Goal: Task Accomplishment & Management: Complete application form

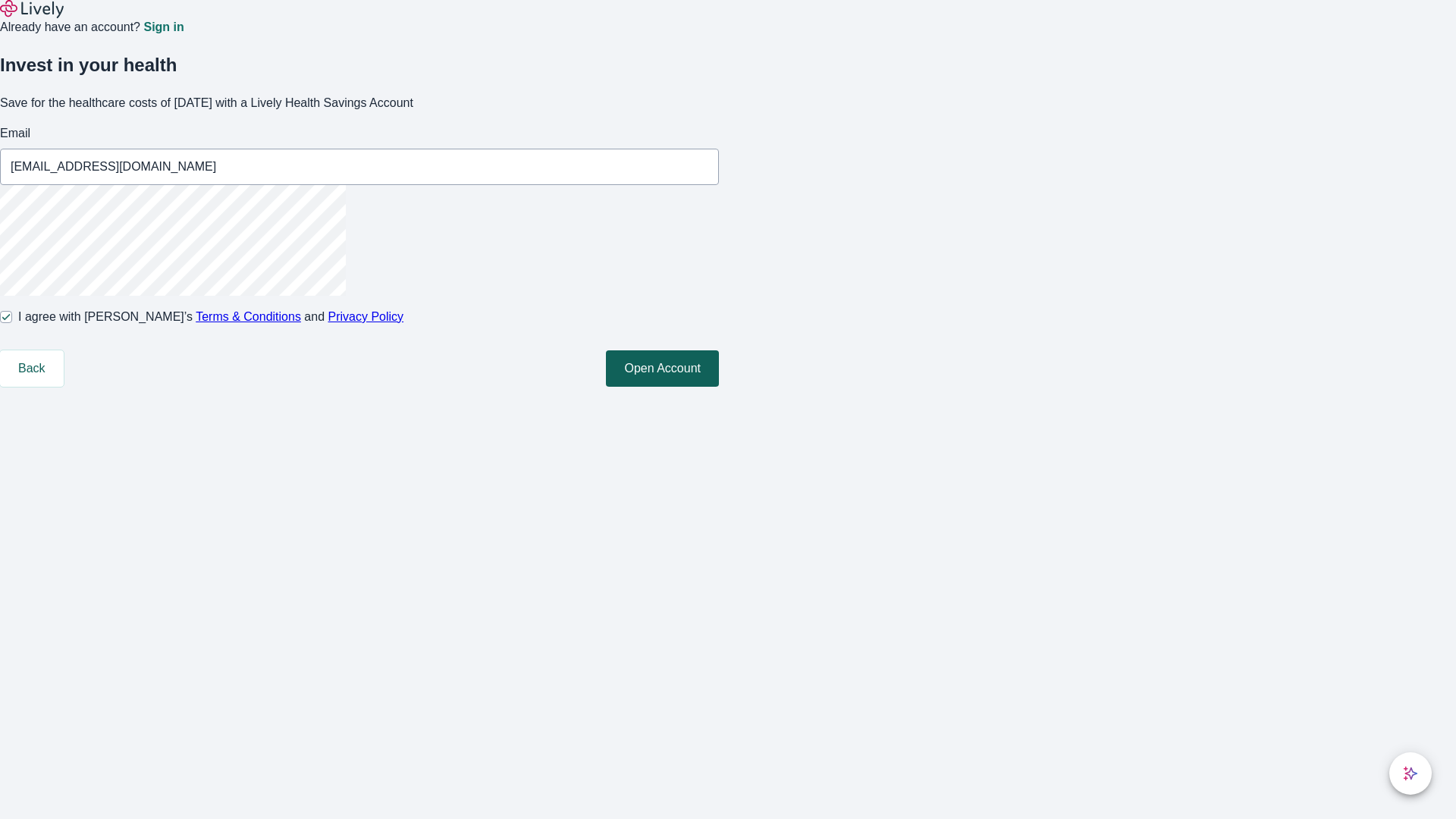
click at [719, 387] on button "Open Account" at bounding box center [663, 368] width 113 height 37
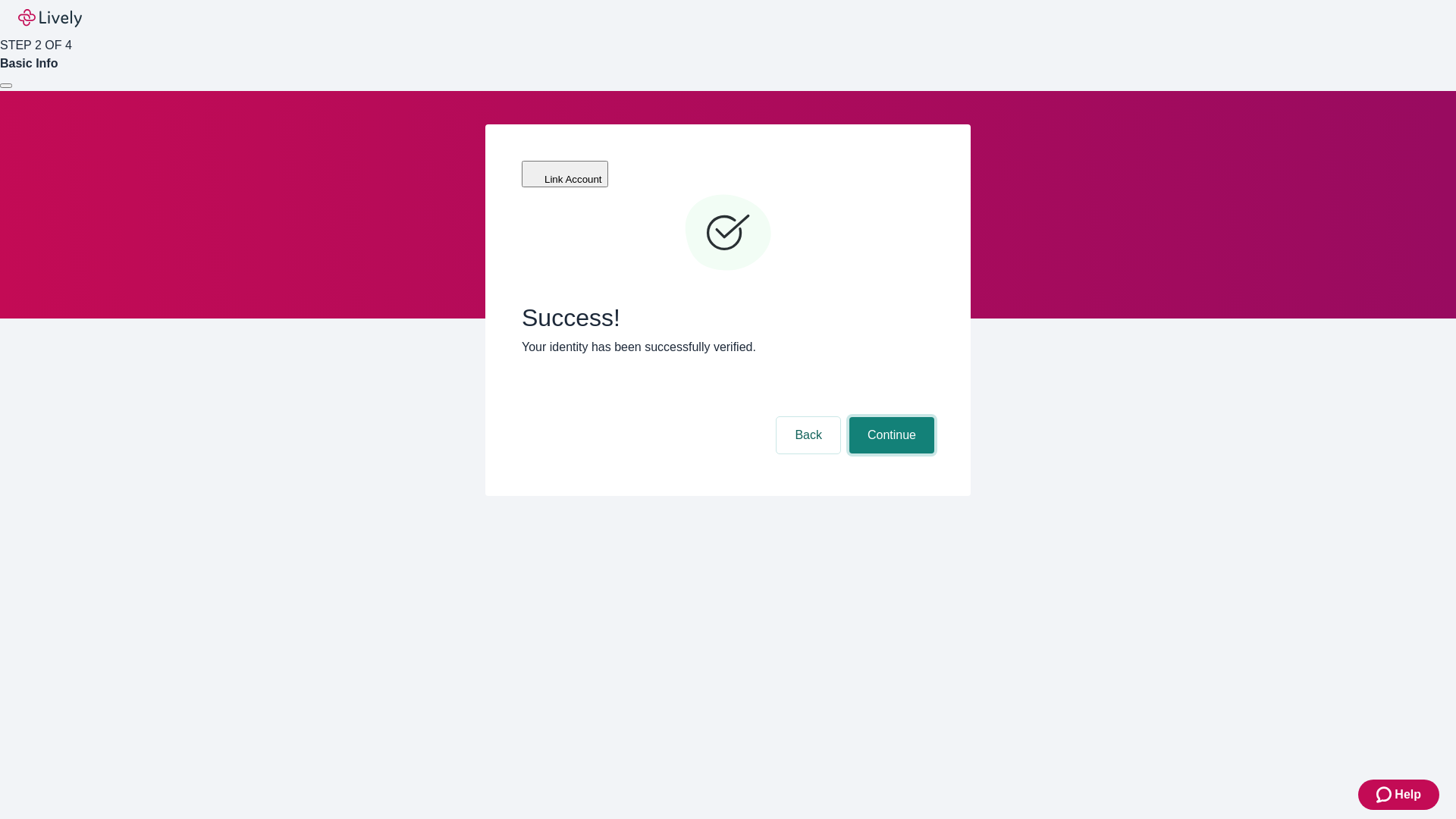
click at [890, 417] on button "Continue" at bounding box center [891, 435] width 85 height 37
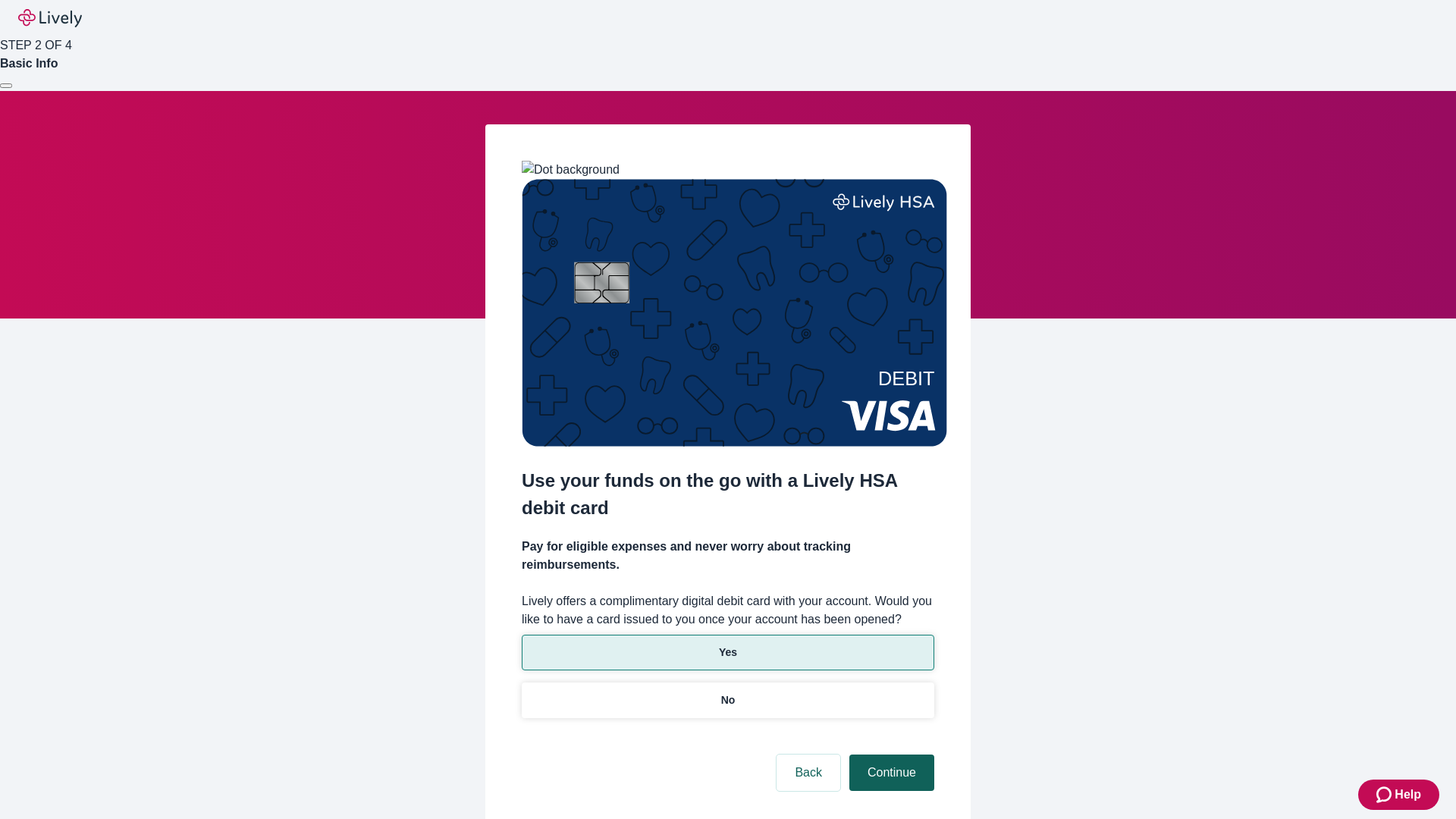
click at [727, 644] on p "Yes" at bounding box center [728, 652] width 18 height 16
click at [890, 754] on button "Continue" at bounding box center [891, 773] width 85 height 37
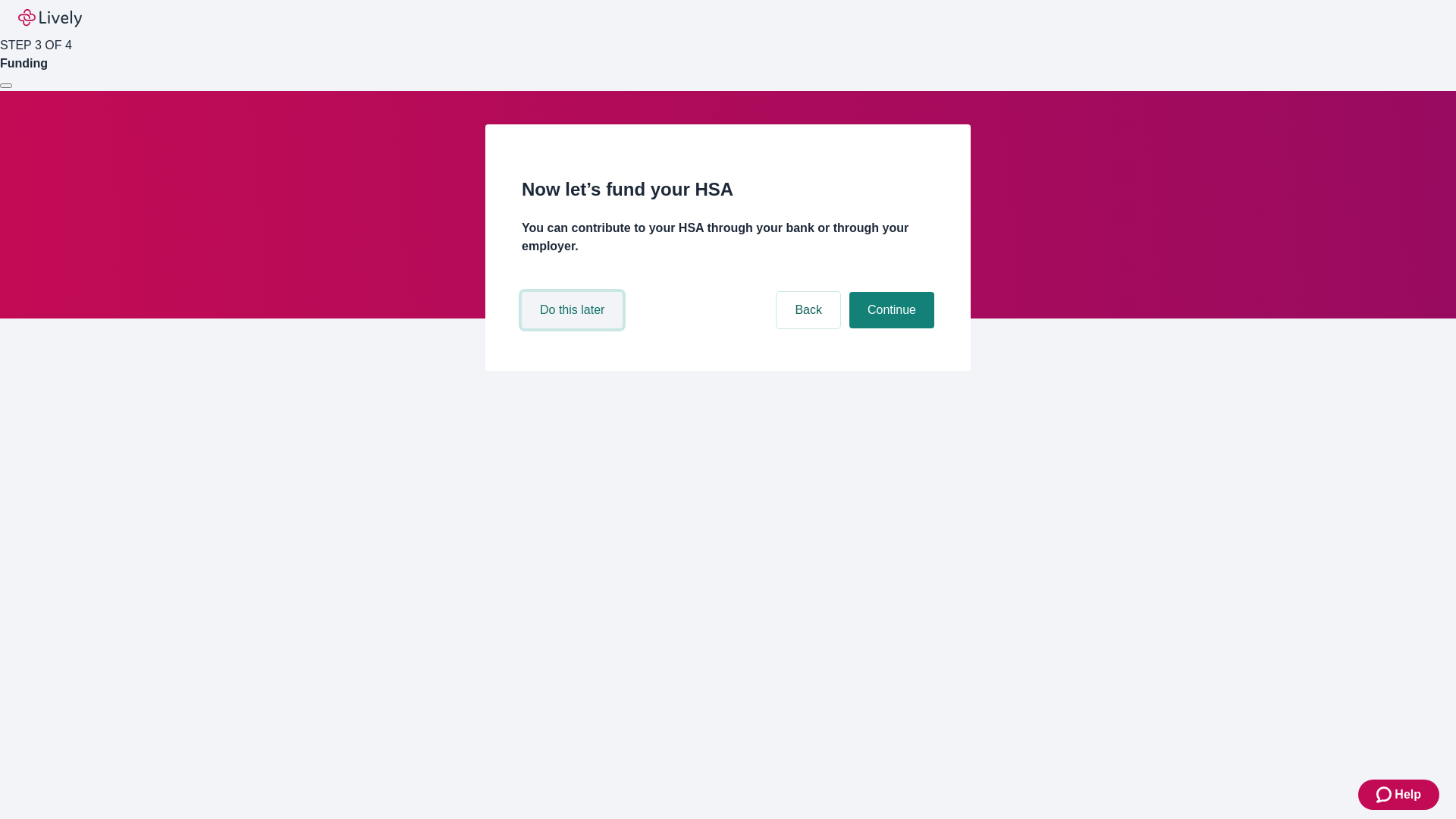
click at [574, 329] on button "Do this later" at bounding box center [572, 310] width 101 height 37
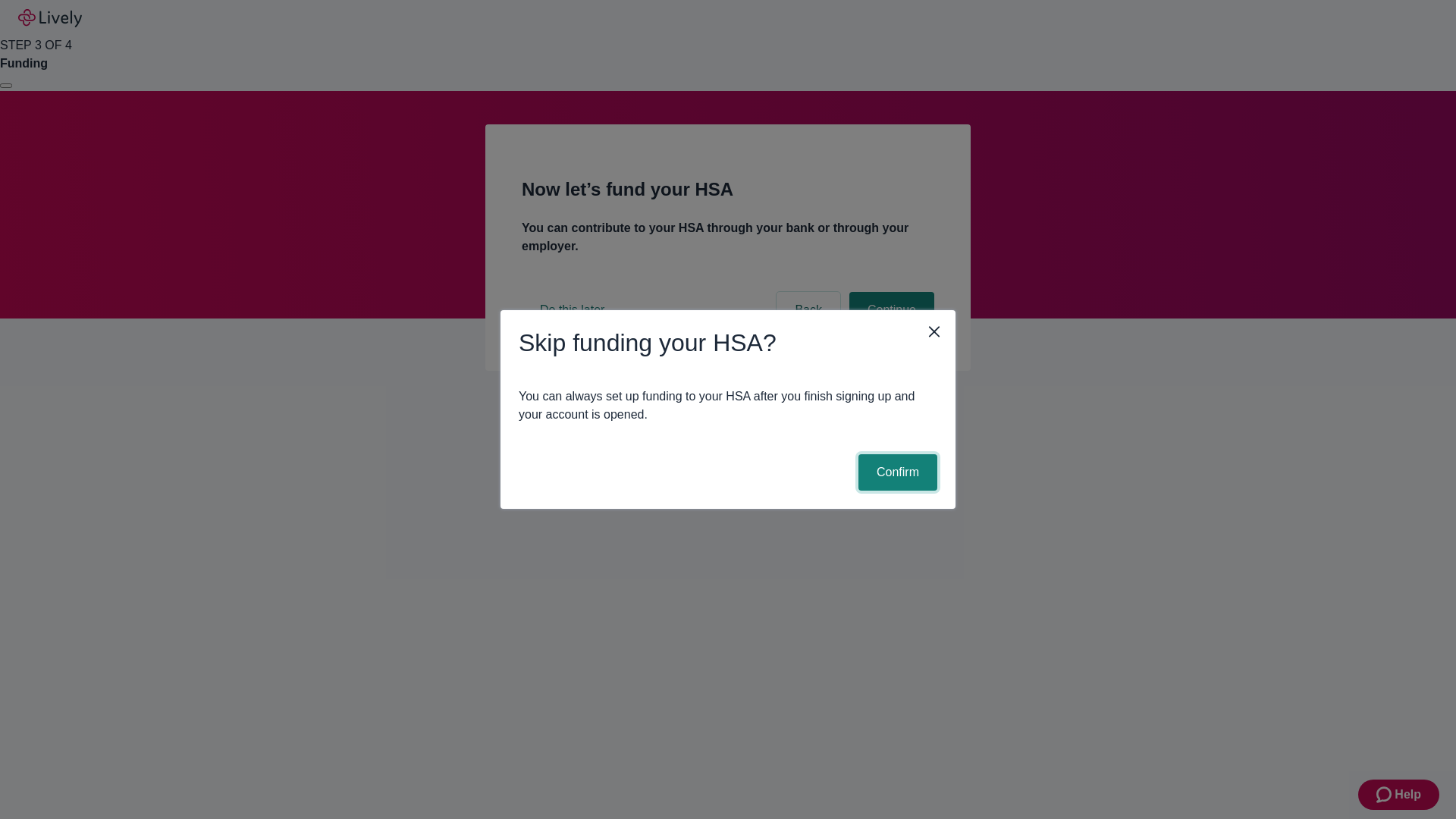
click at [895, 473] on button "Confirm" at bounding box center [898, 473] width 79 height 37
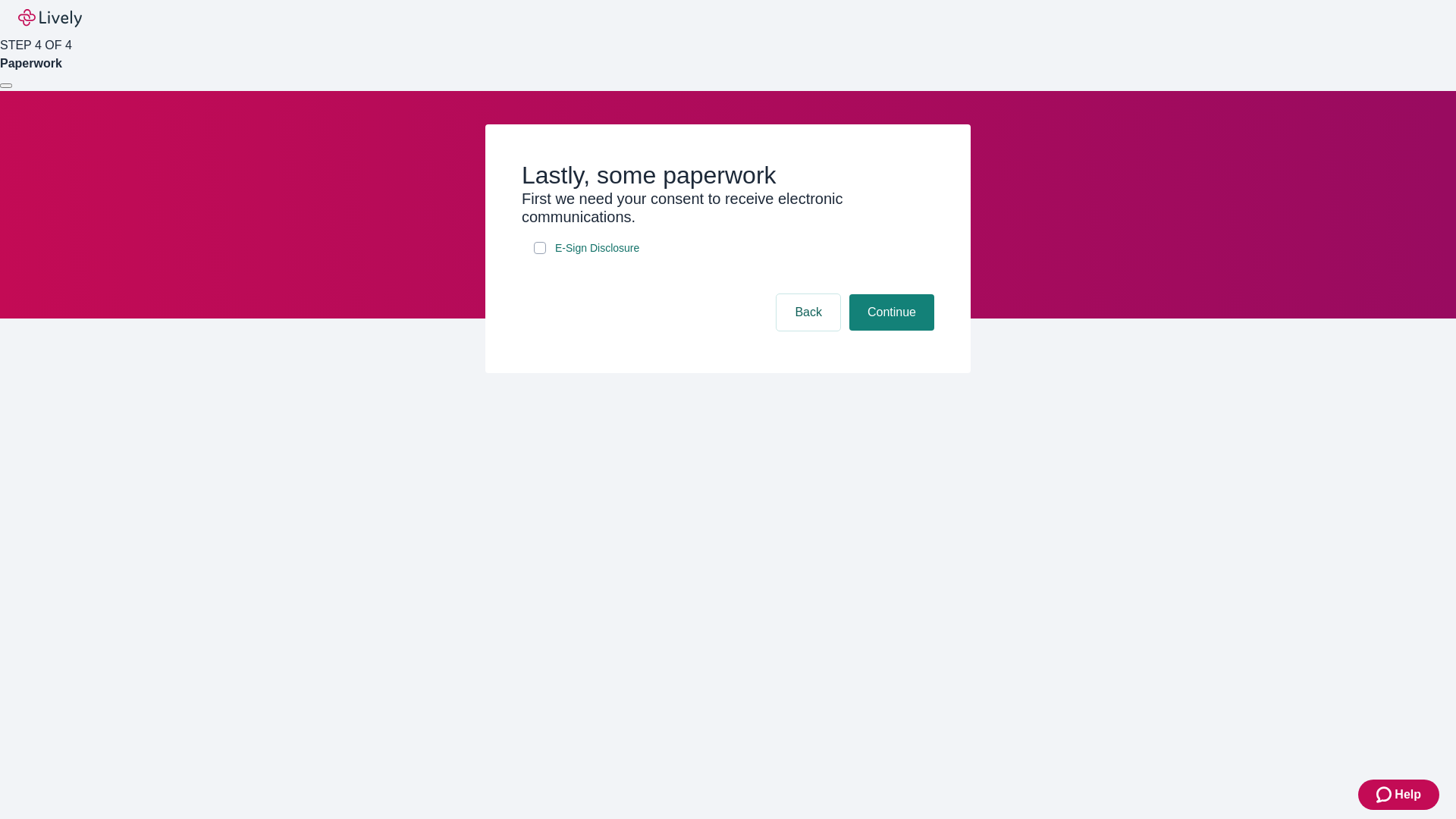
click at [540, 254] on input "E-Sign Disclosure" at bounding box center [540, 247] width 12 height 12
checkbox input "true"
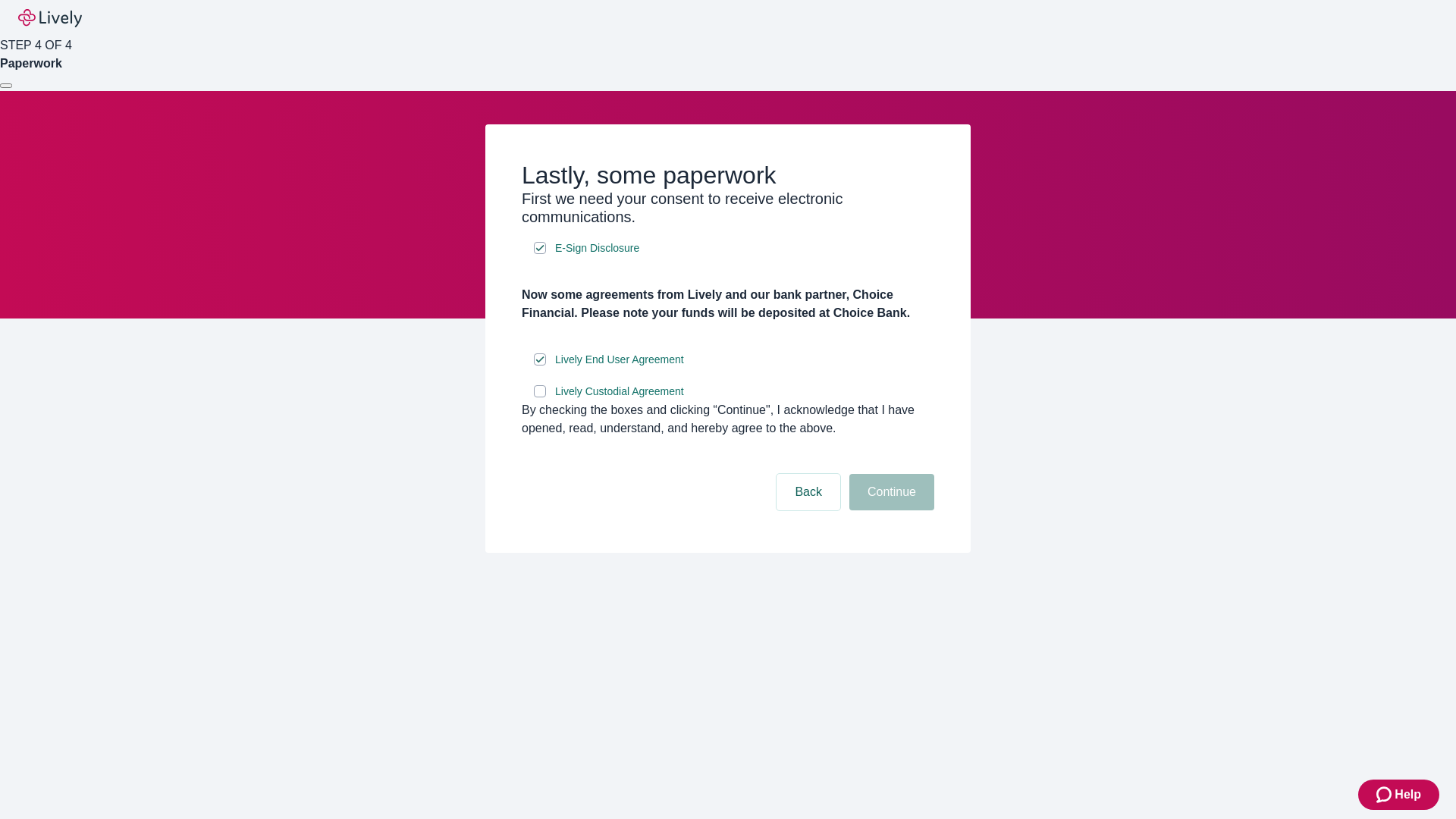
click at [540, 397] on input "Lively Custodial Agreement" at bounding box center [540, 391] width 12 height 12
checkbox input "true"
click at [890, 510] on button "Continue" at bounding box center [891, 492] width 85 height 37
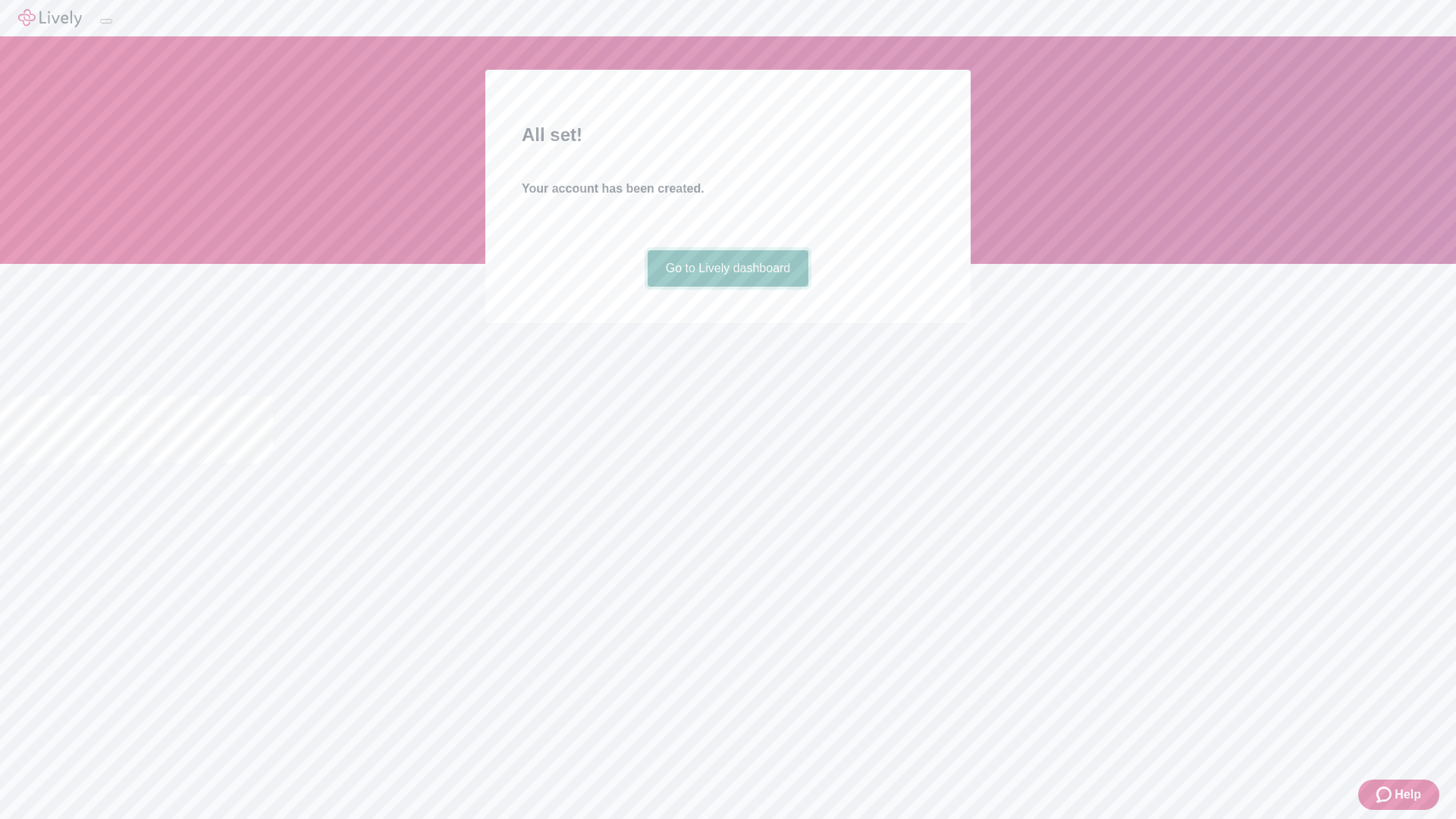
click at [727, 287] on link "Go to Lively dashboard" at bounding box center [728, 269] width 162 height 37
